Goal: Find contact information

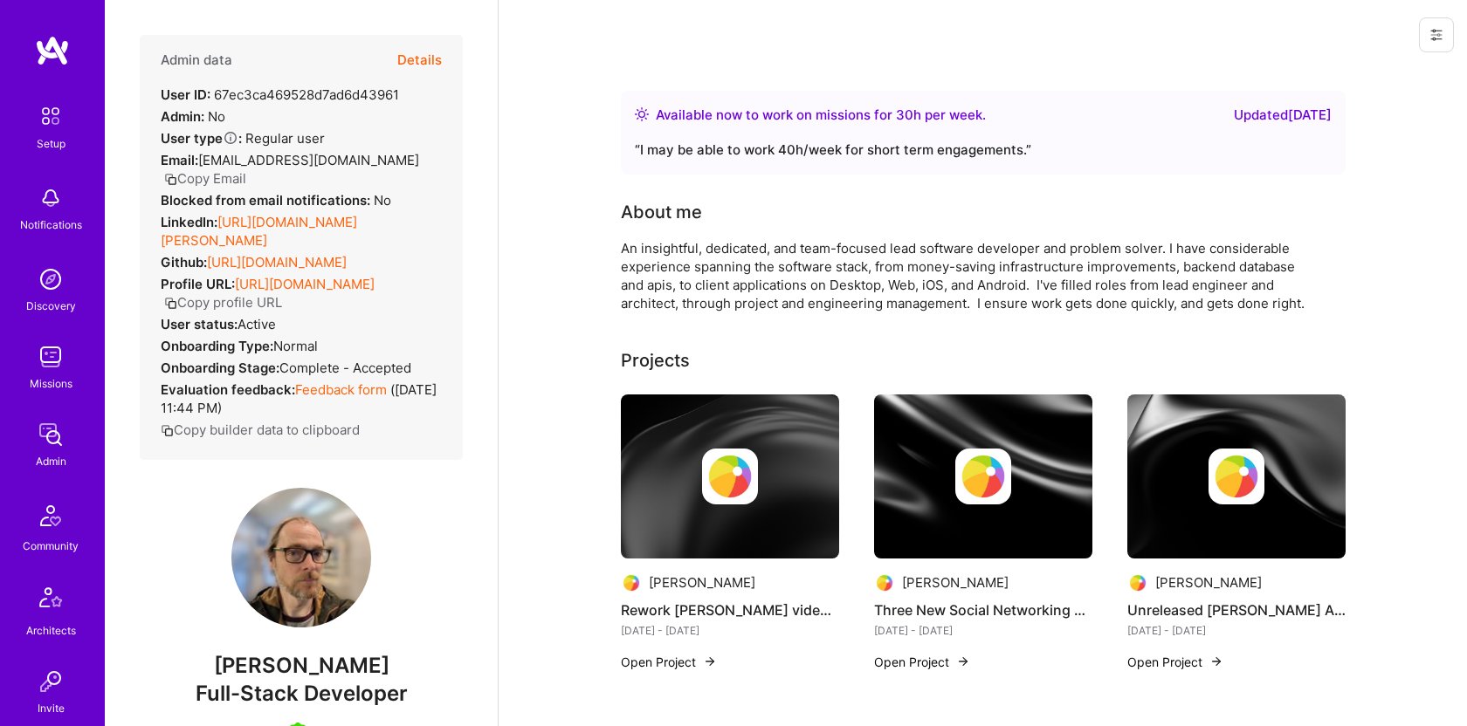
click at [246, 169] on button "Copy Email" at bounding box center [205, 178] width 82 height 18
drag, startPoint x: 368, startPoint y: 662, endPoint x: 240, endPoint y: 667, distance: 128.5
click at [240, 667] on span "[PERSON_NAME]" at bounding box center [301, 666] width 323 height 26
copy span "[PERSON_NAME]"
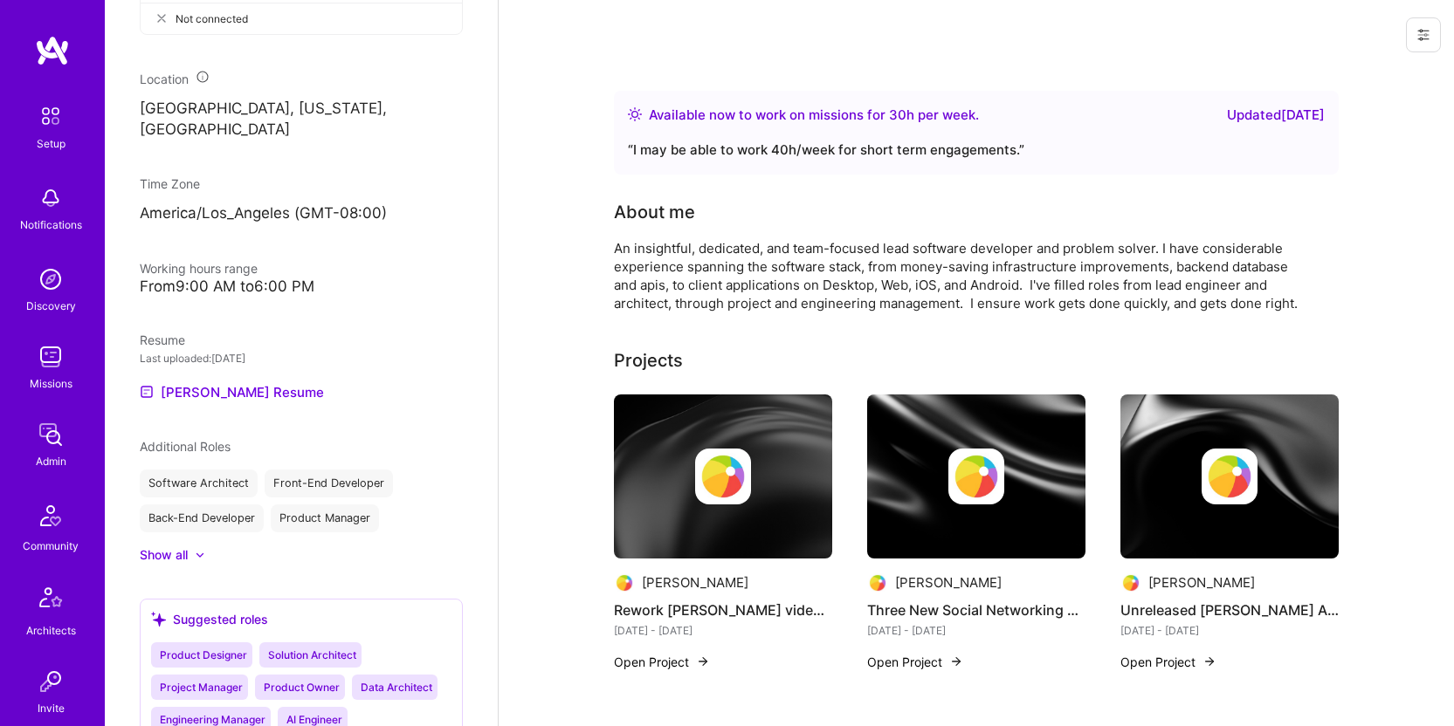
scroll to position [877, 0]
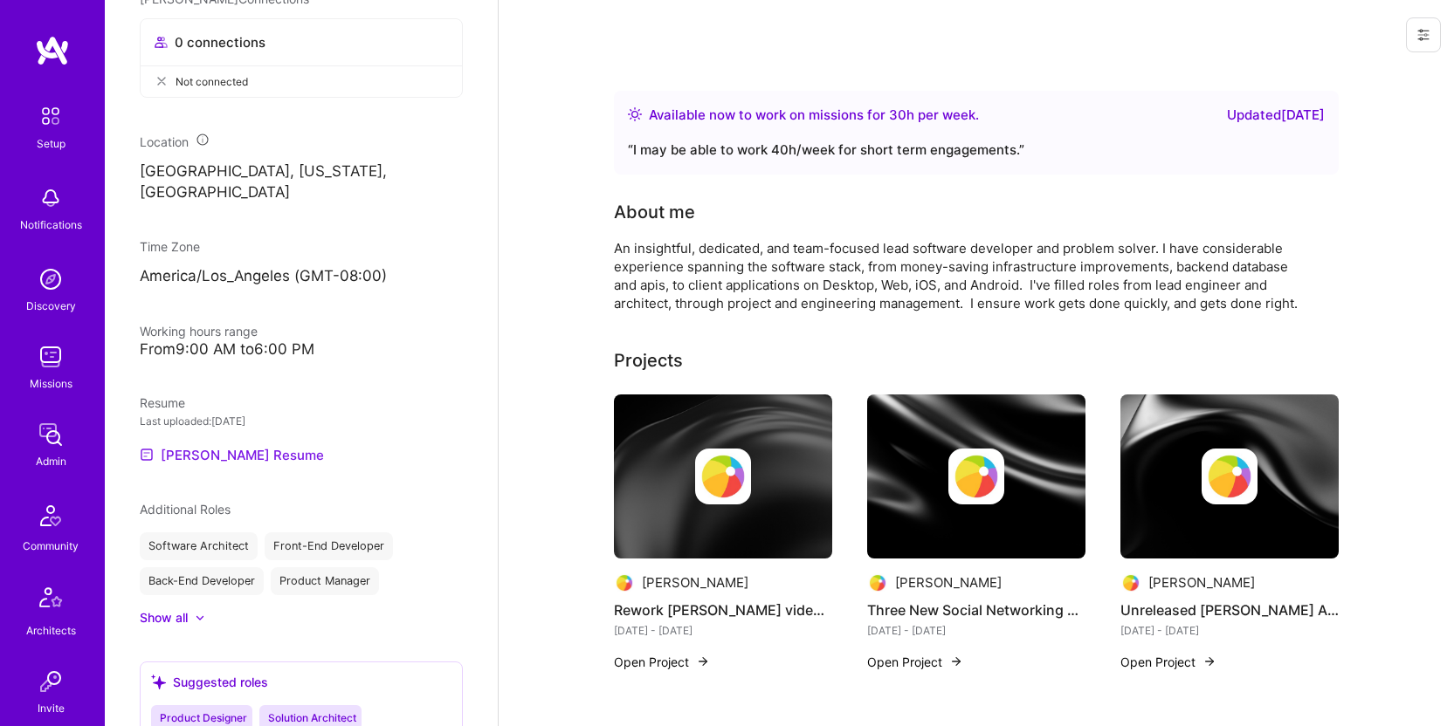
click at [223, 456] on link "[PERSON_NAME] Resume" at bounding box center [232, 454] width 184 height 21
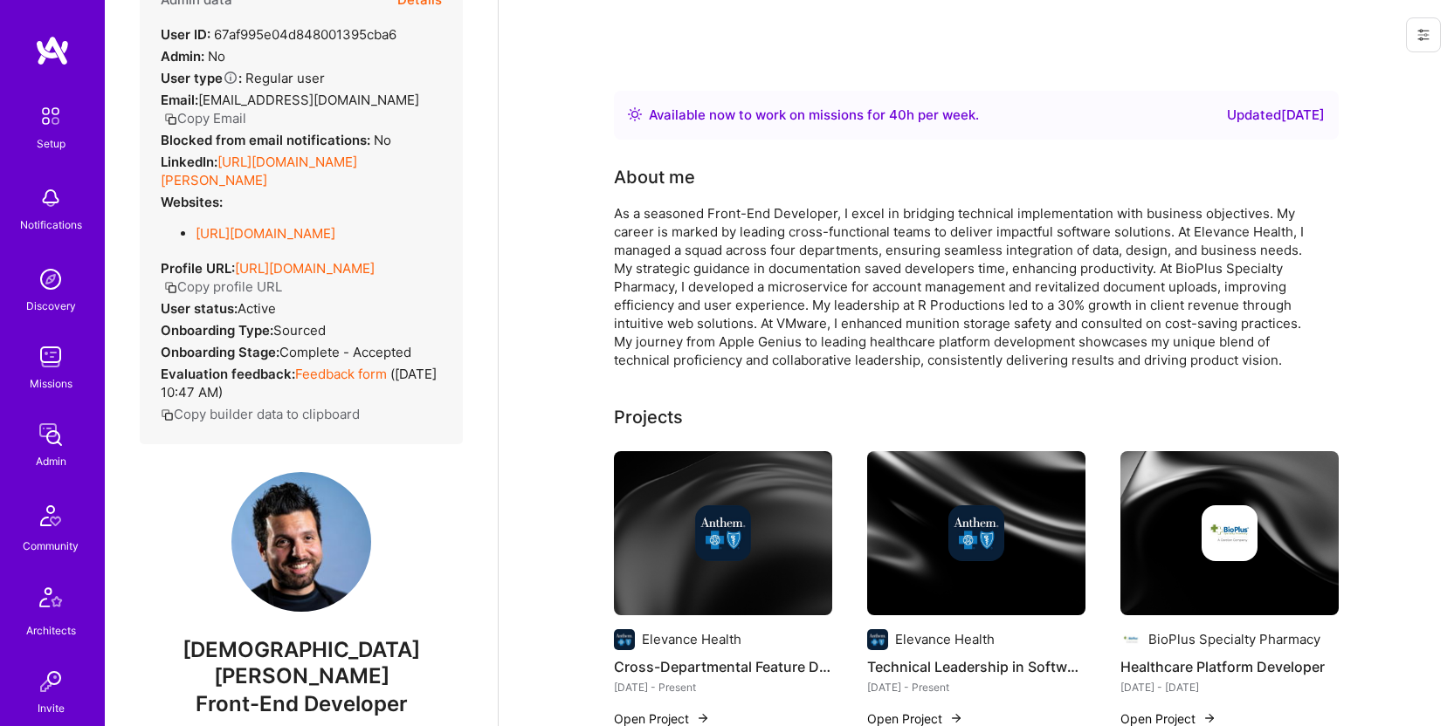
scroll to position [95, 0]
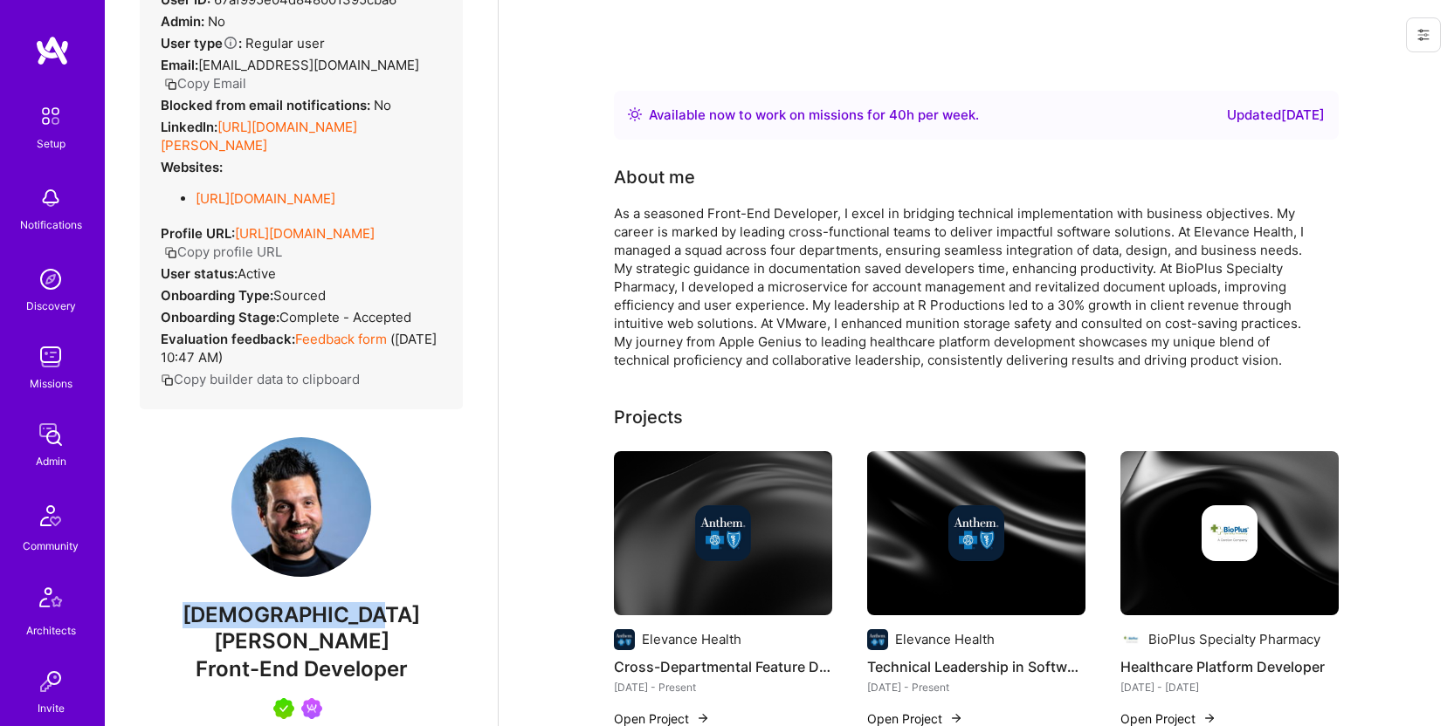
drag, startPoint x: 391, startPoint y: 635, endPoint x: 211, endPoint y: 627, distance: 180.0
click at [211, 627] on span "[DEMOGRAPHIC_DATA][PERSON_NAME]" at bounding box center [301, 628] width 323 height 52
copy span "[DEMOGRAPHIC_DATA][PERSON_NAME]"
click at [231, 81] on button "Copy Email" at bounding box center [205, 83] width 82 height 18
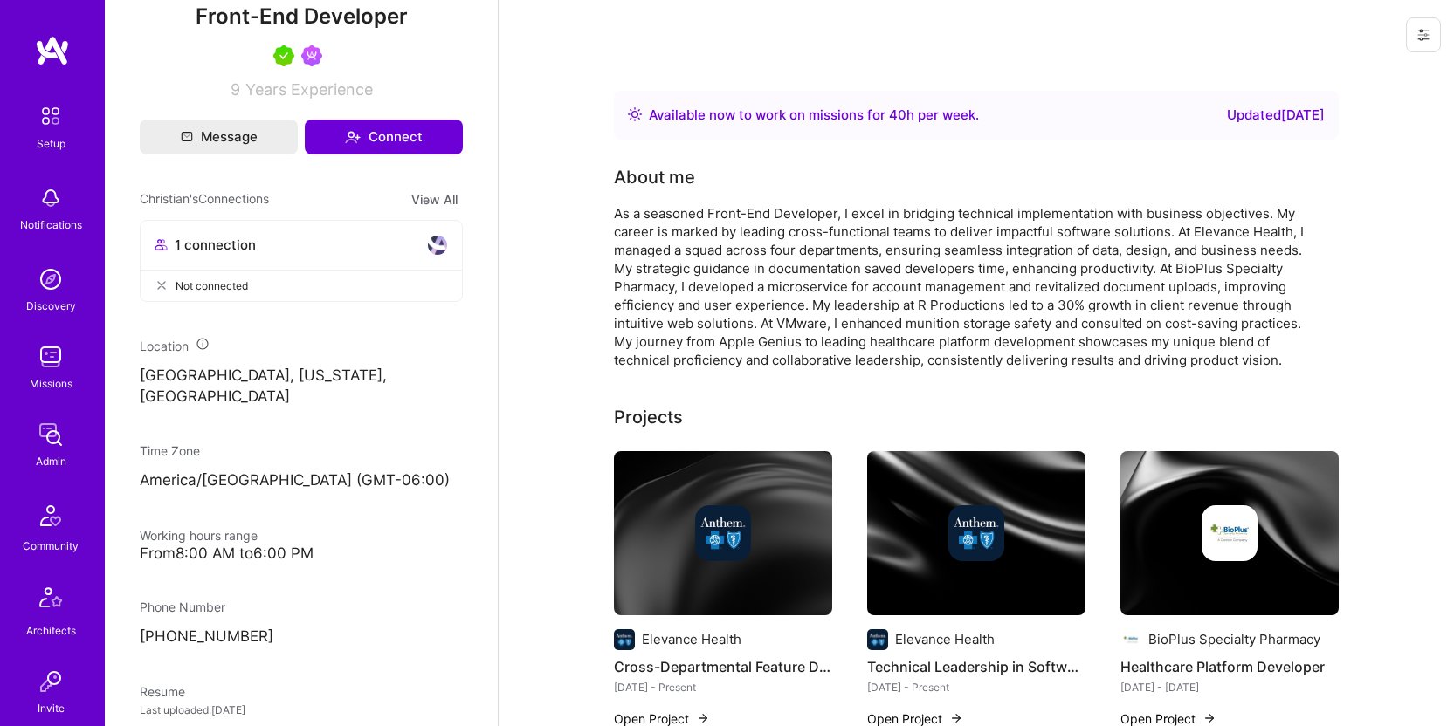
scroll to position [768, 0]
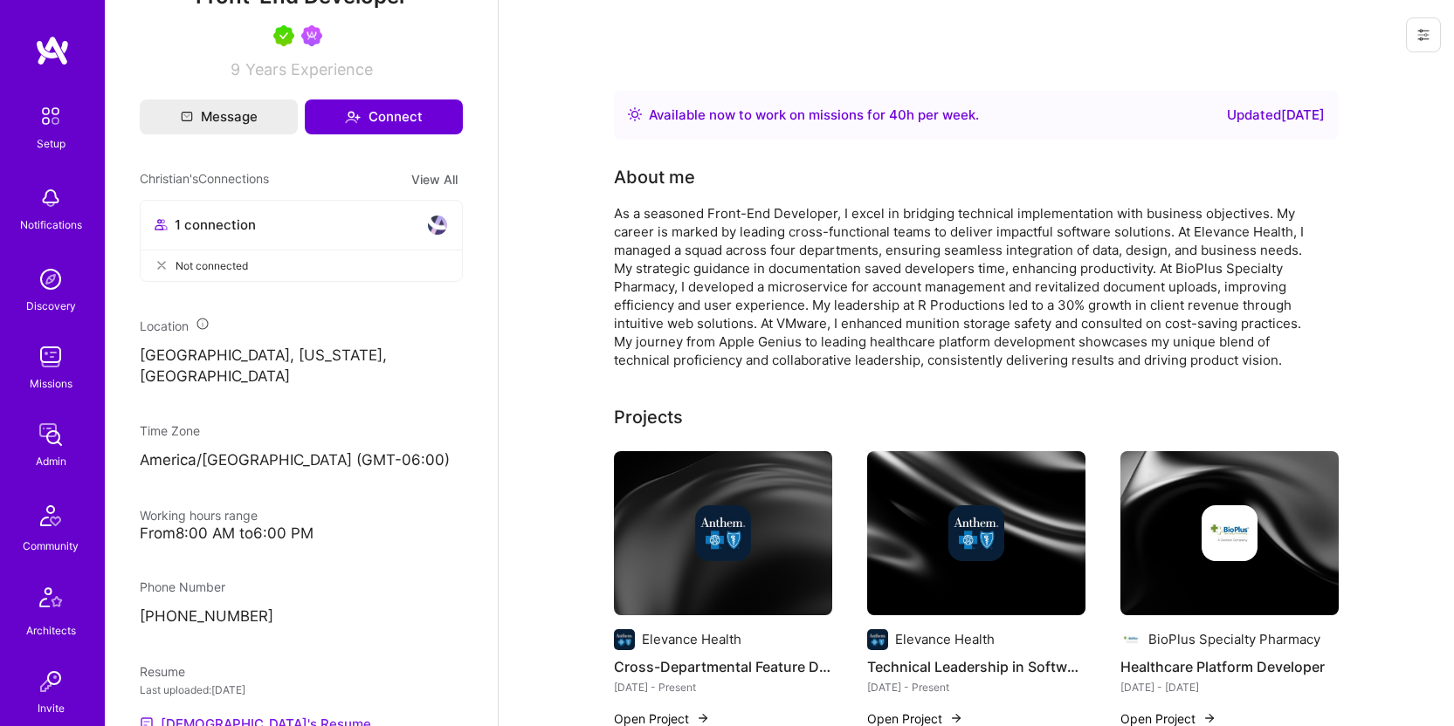
click at [224, 713] on link "[DEMOGRAPHIC_DATA]'s Resume" at bounding box center [255, 723] width 231 height 21
